Goal: Information Seeking & Learning: Learn about a topic

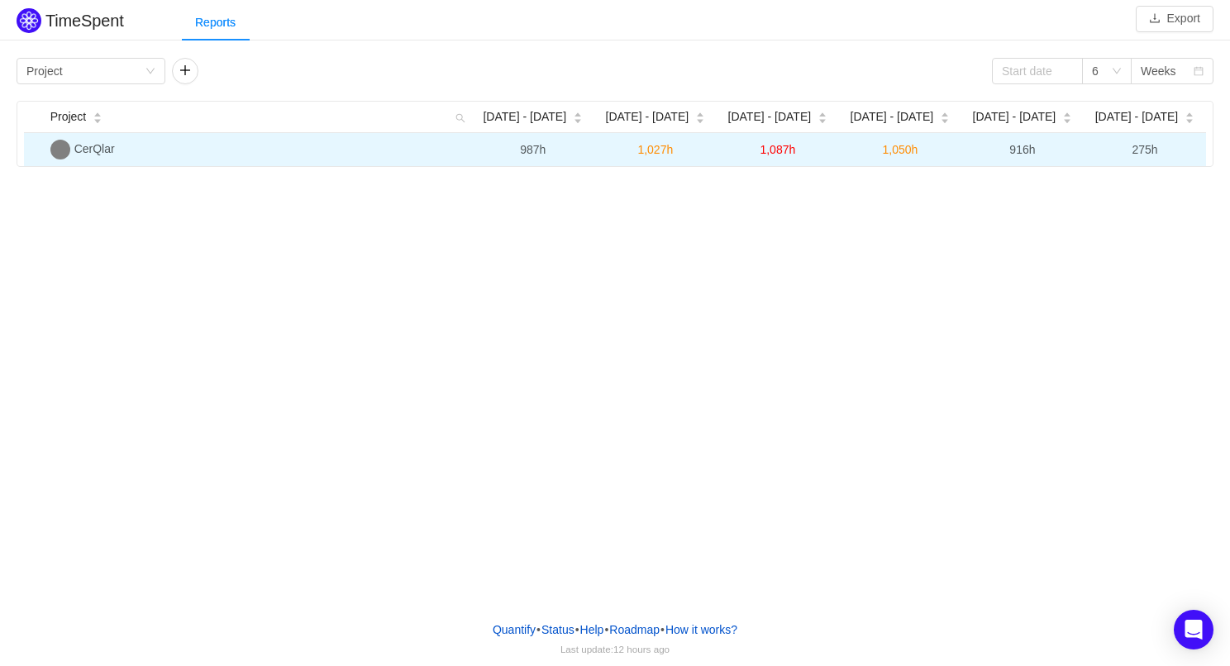
click at [829, 157] on td "1,087h" at bounding box center [778, 149] width 122 height 33
click at [106, 146] on span "CerQlar" at bounding box center [94, 148] width 41 height 13
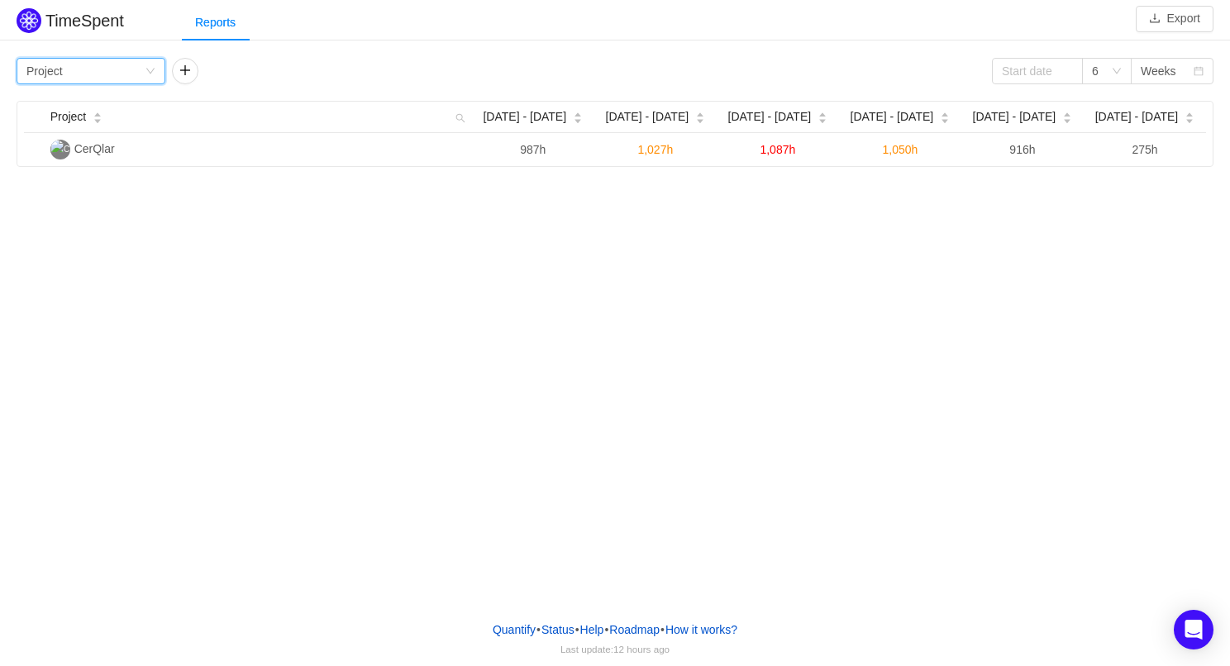
click at [148, 73] on icon "icon: down" at bounding box center [151, 71] width 10 height 10
click at [122, 131] on li "Team" at bounding box center [91, 130] width 149 height 26
click at [142, 67] on div "Group by Team" at bounding box center [85, 71] width 118 height 25
click at [119, 189] on li "Epic" at bounding box center [91, 183] width 149 height 26
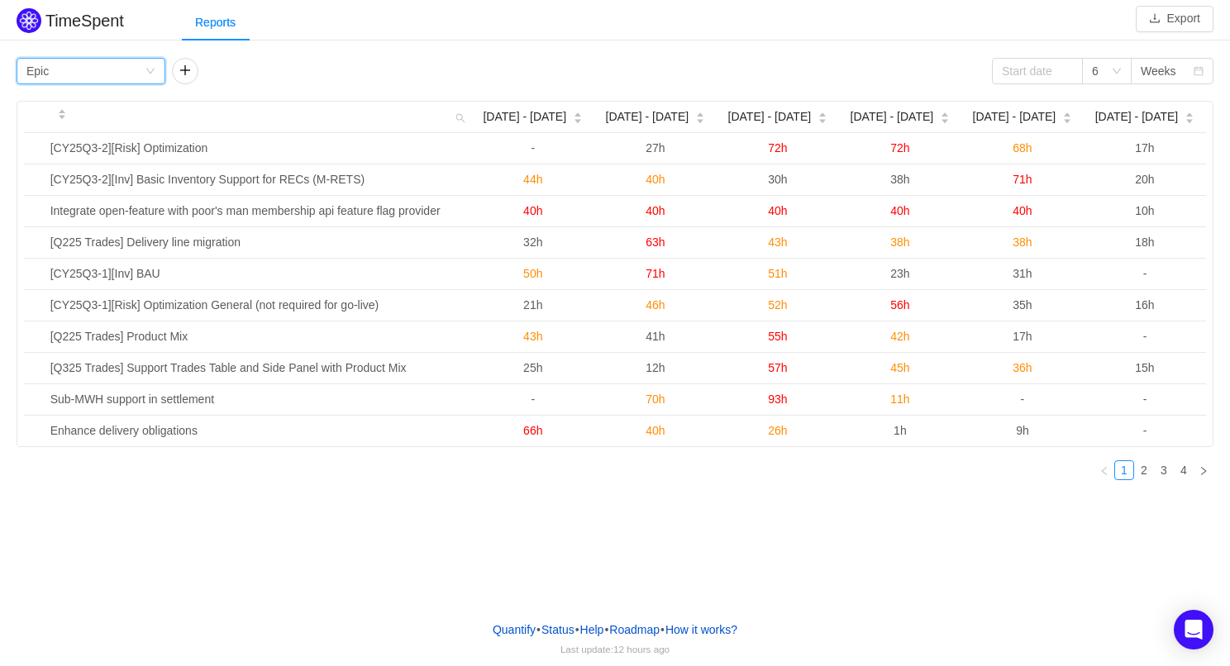
click at [130, 64] on div "Group by Epic" at bounding box center [85, 71] width 118 height 25
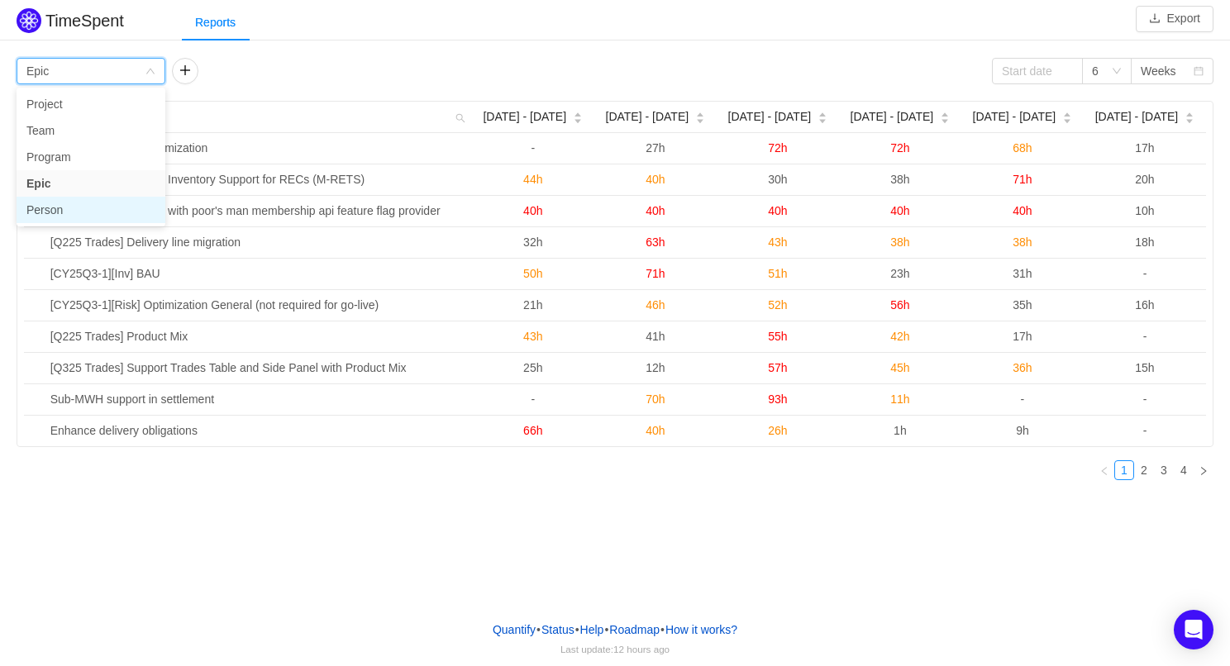
click at [126, 209] on li "Person" at bounding box center [91, 210] width 149 height 26
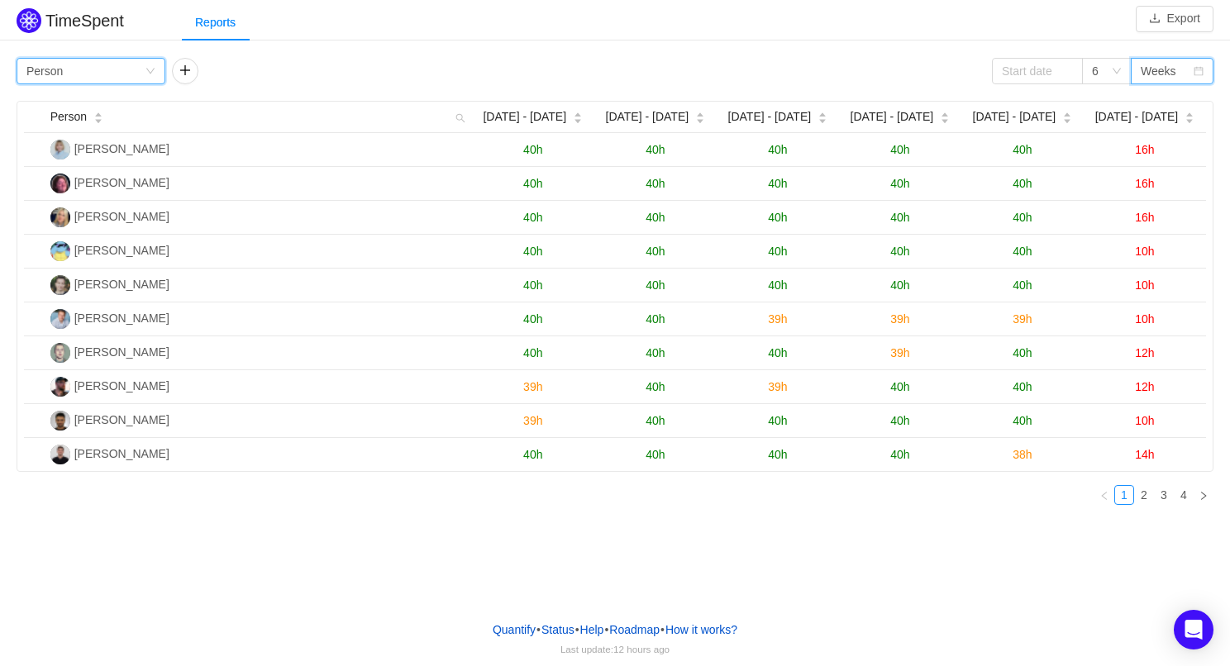
click at [1168, 65] on div "Weeks" at bounding box center [1159, 71] width 36 height 25
click at [1167, 128] on li "Months" at bounding box center [1172, 130] width 83 height 26
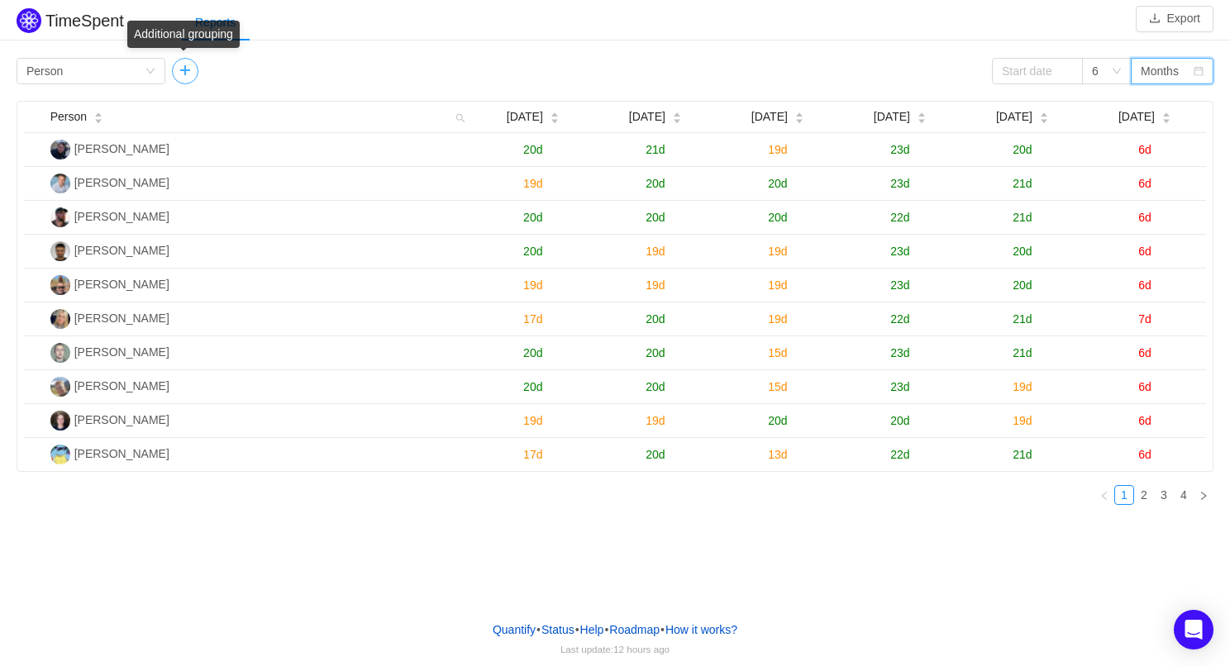
click at [188, 73] on button "button" at bounding box center [185, 71] width 26 height 26
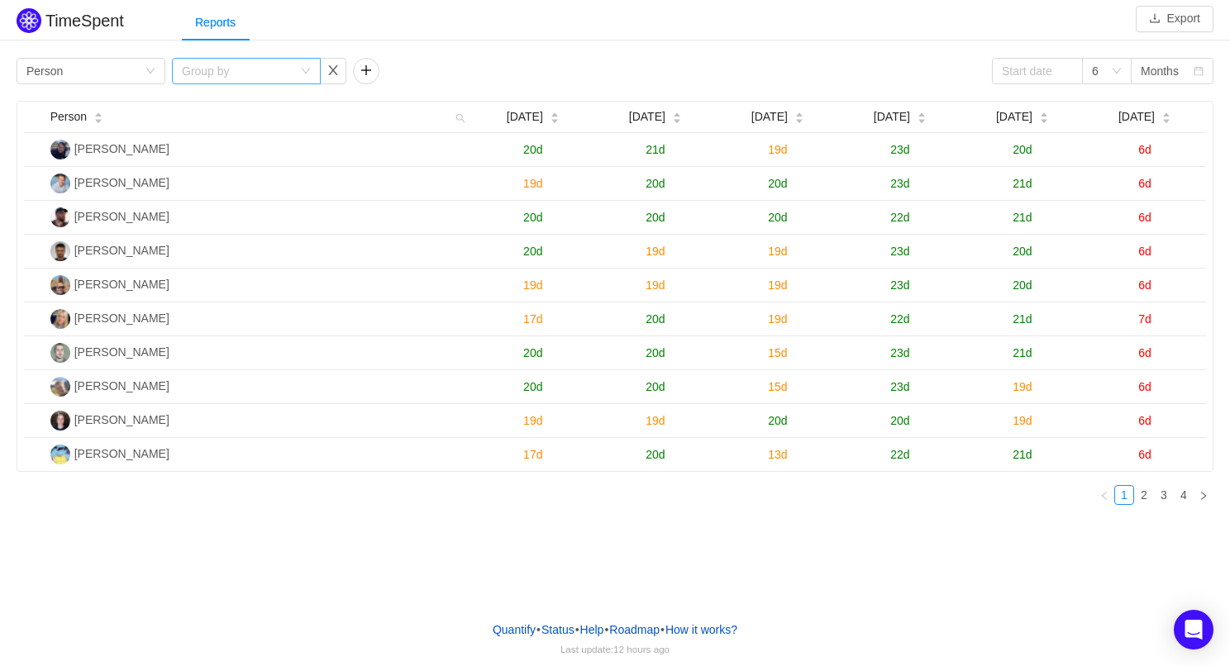
click at [305, 71] on icon "icon: down" at bounding box center [306, 71] width 10 height 10
click at [301, 75] on icon "icon: down" at bounding box center [306, 71] width 10 height 10
click at [332, 74] on button "button" at bounding box center [333, 71] width 26 height 26
click at [1147, 497] on link "2" at bounding box center [1144, 495] width 18 height 18
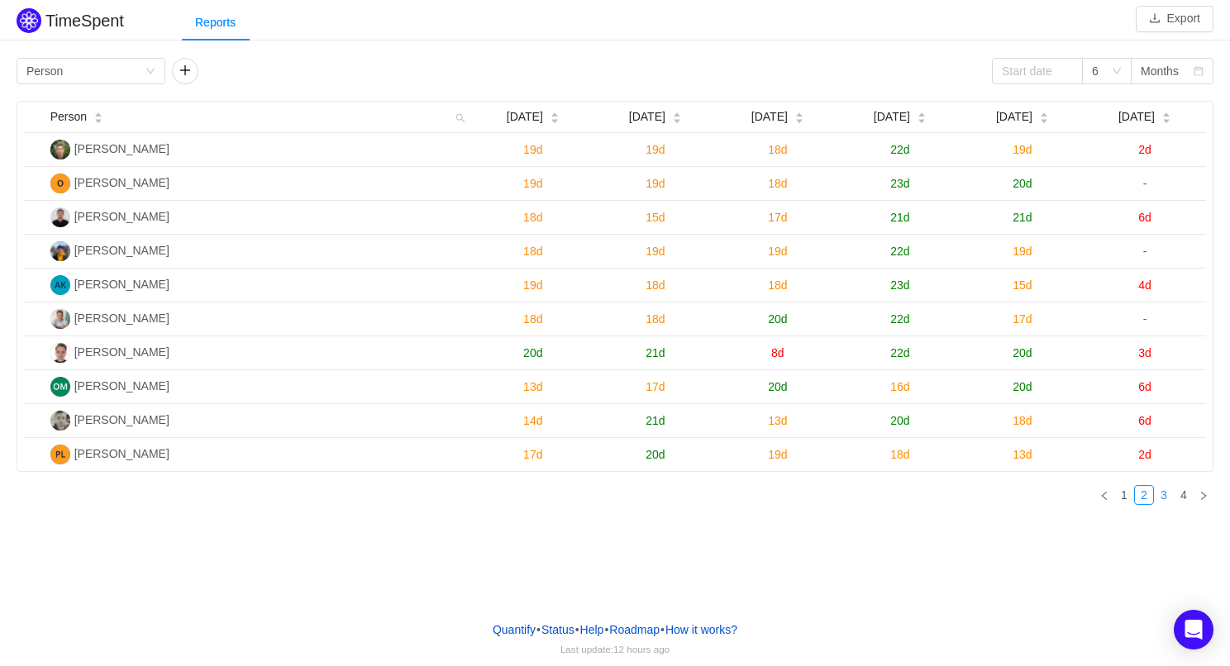
click at [1163, 498] on link "3" at bounding box center [1164, 495] width 18 height 18
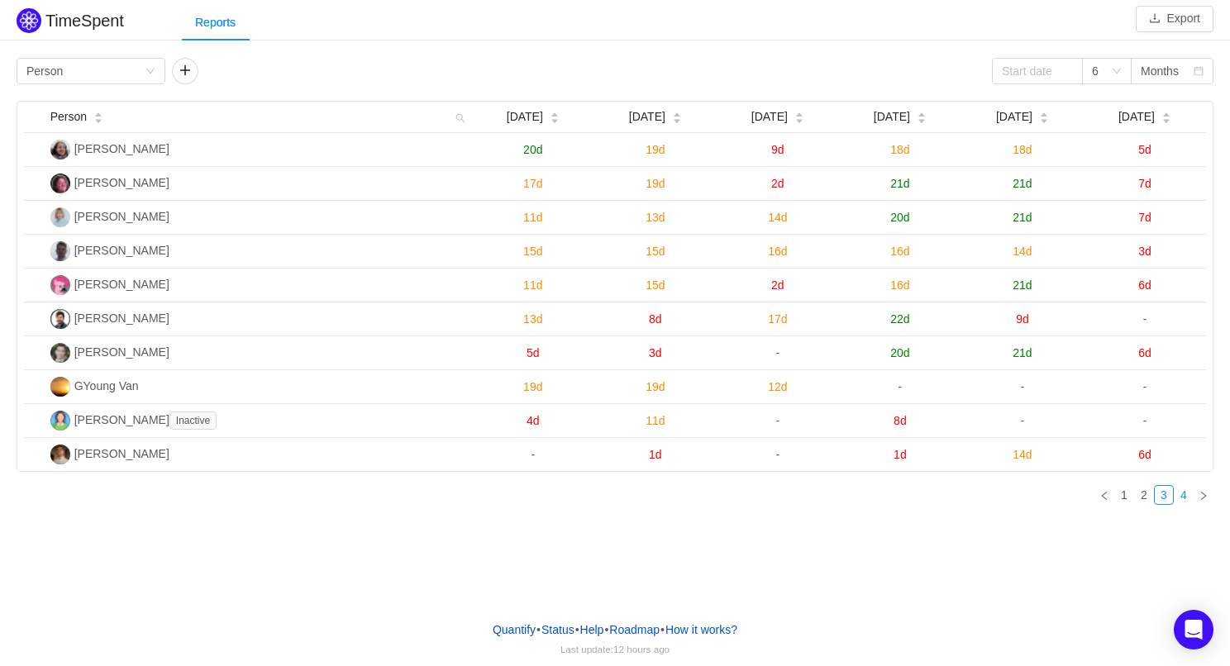
click at [1183, 498] on link "4" at bounding box center [1184, 495] width 18 height 18
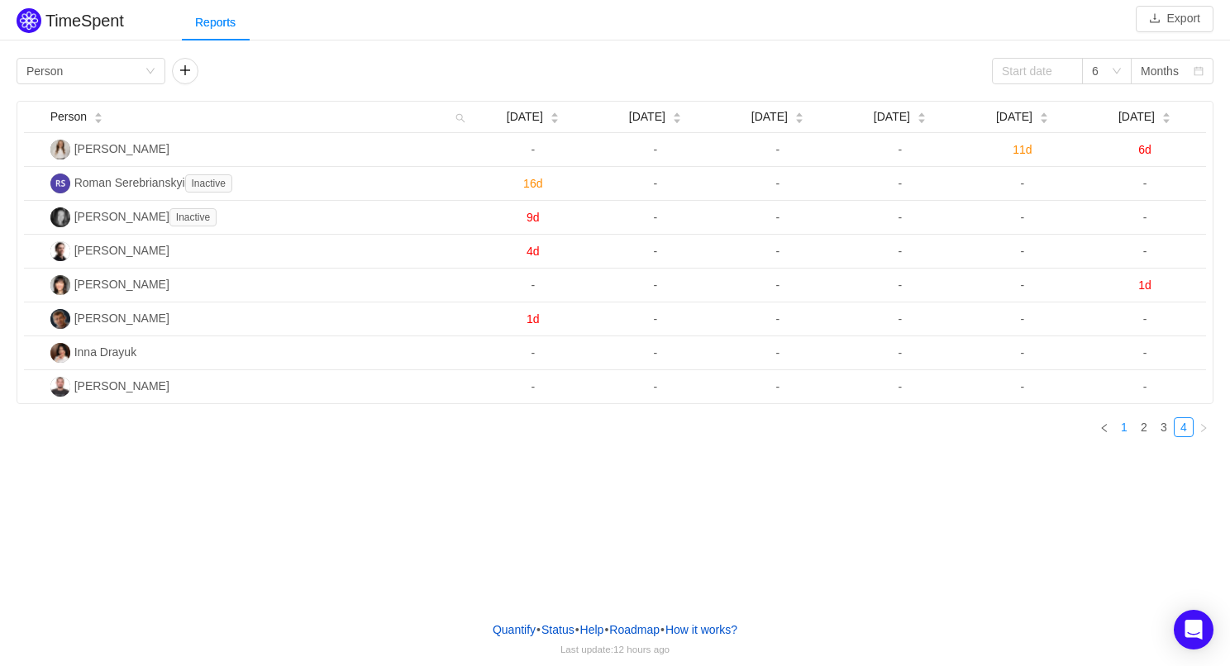
click at [1128, 430] on link "1" at bounding box center [1124, 427] width 18 height 18
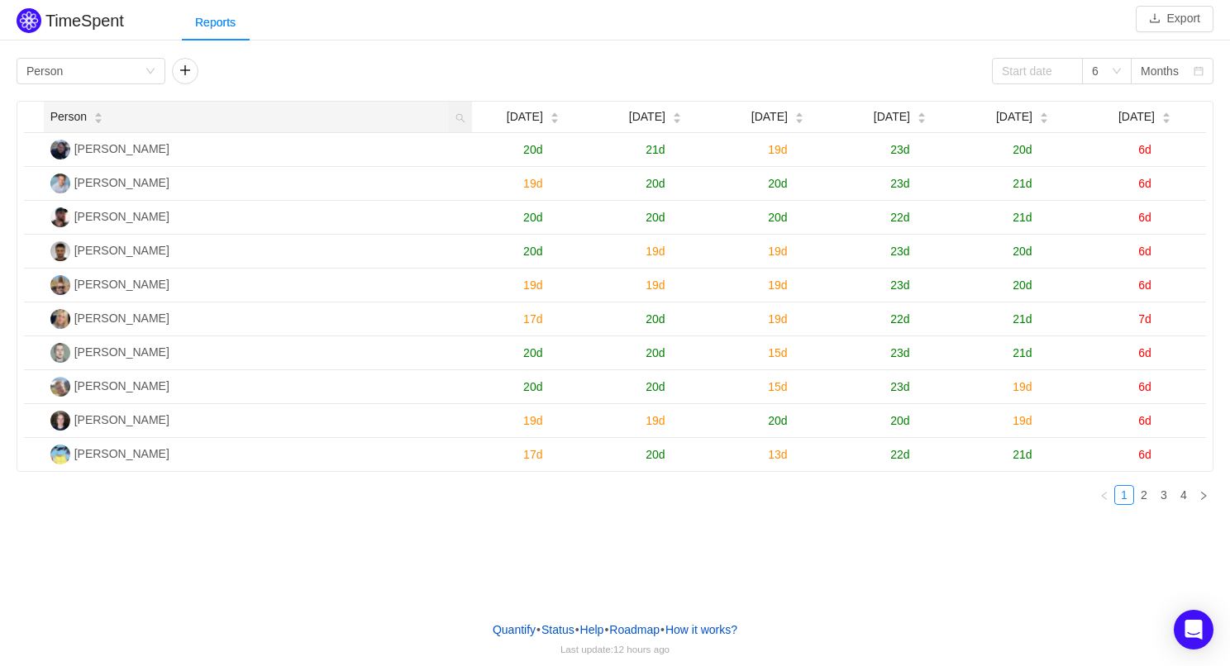
click at [100, 120] on icon "icon: caret-down" at bounding box center [98, 121] width 7 height 4
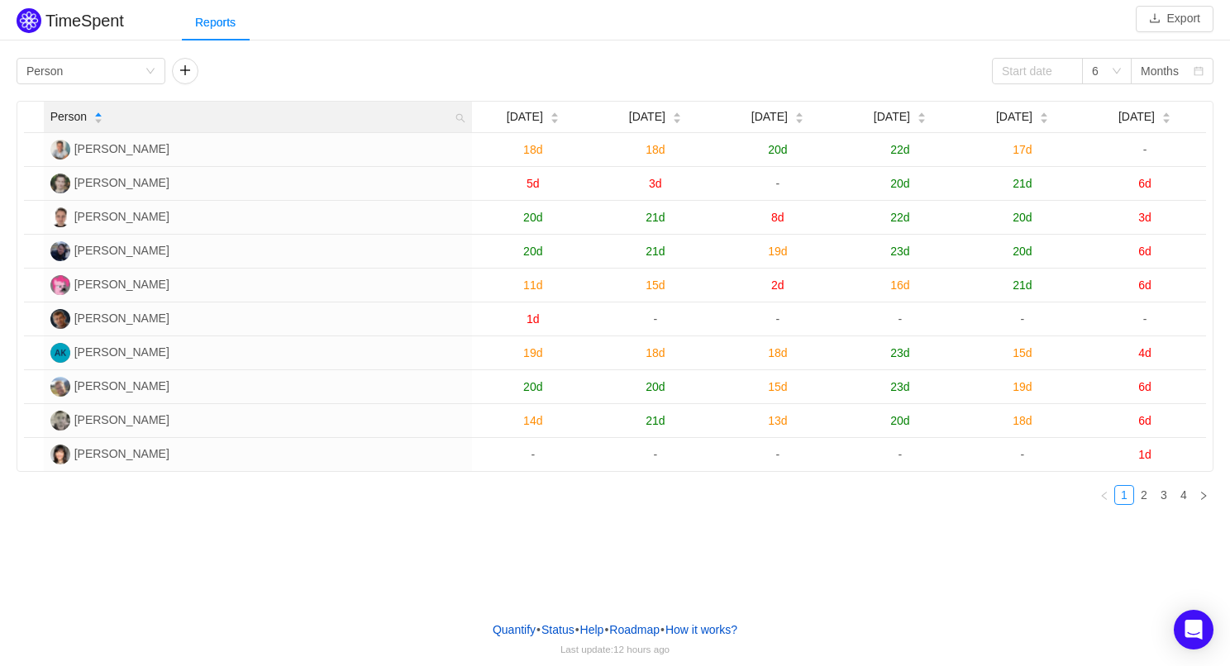
click at [100, 120] on icon "icon: caret-down" at bounding box center [98, 121] width 7 height 4
